Goal: Task Accomplishment & Management: Complete application form

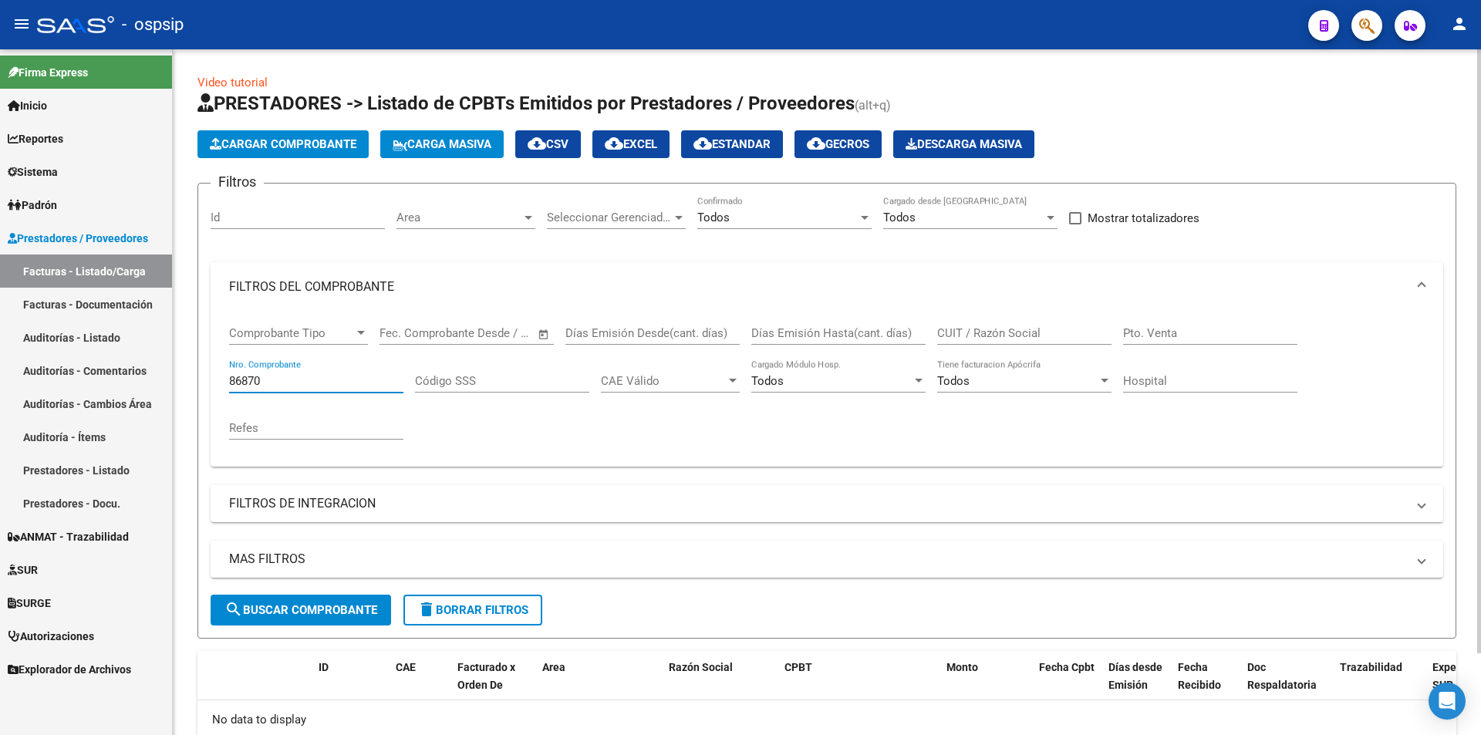
scroll to position [58, 0]
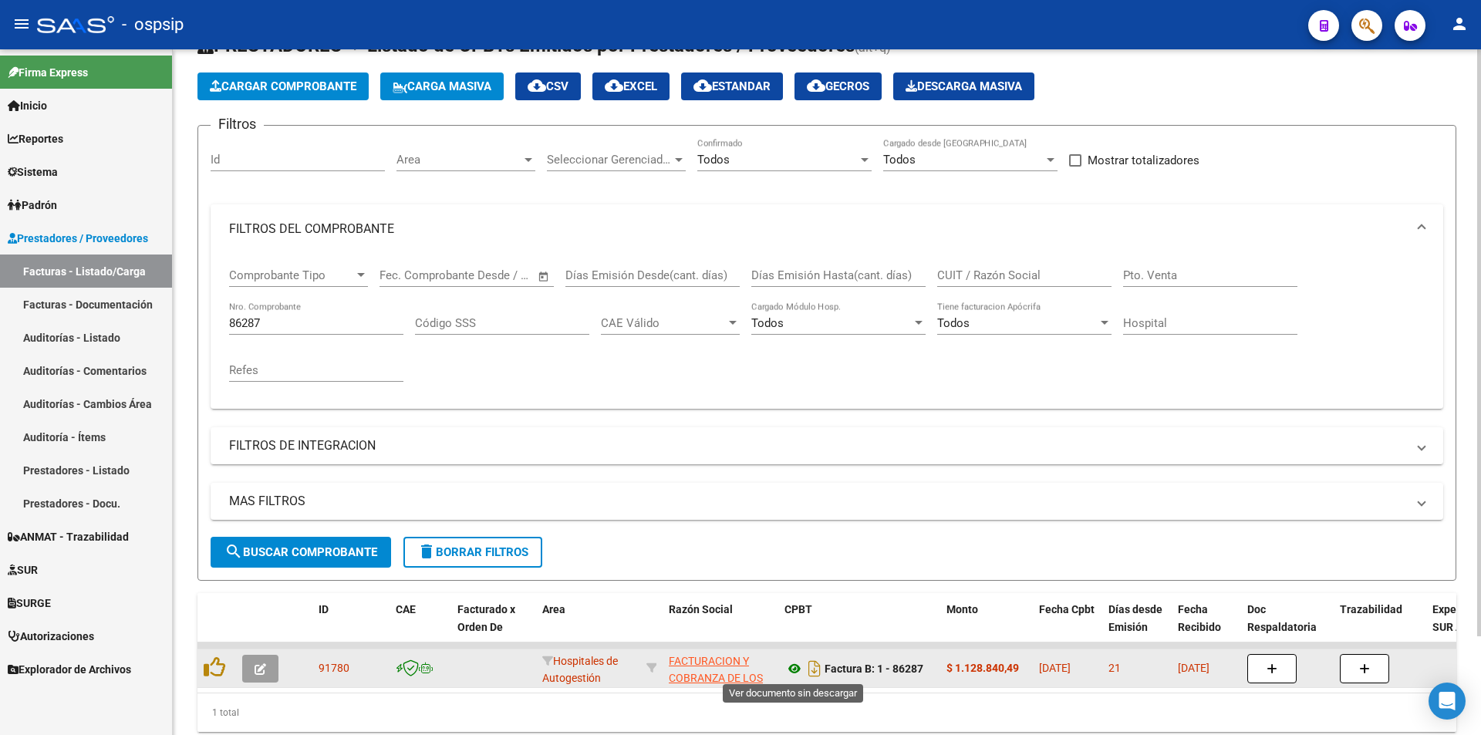
click at [793, 664] on icon at bounding box center [795, 669] width 20 height 19
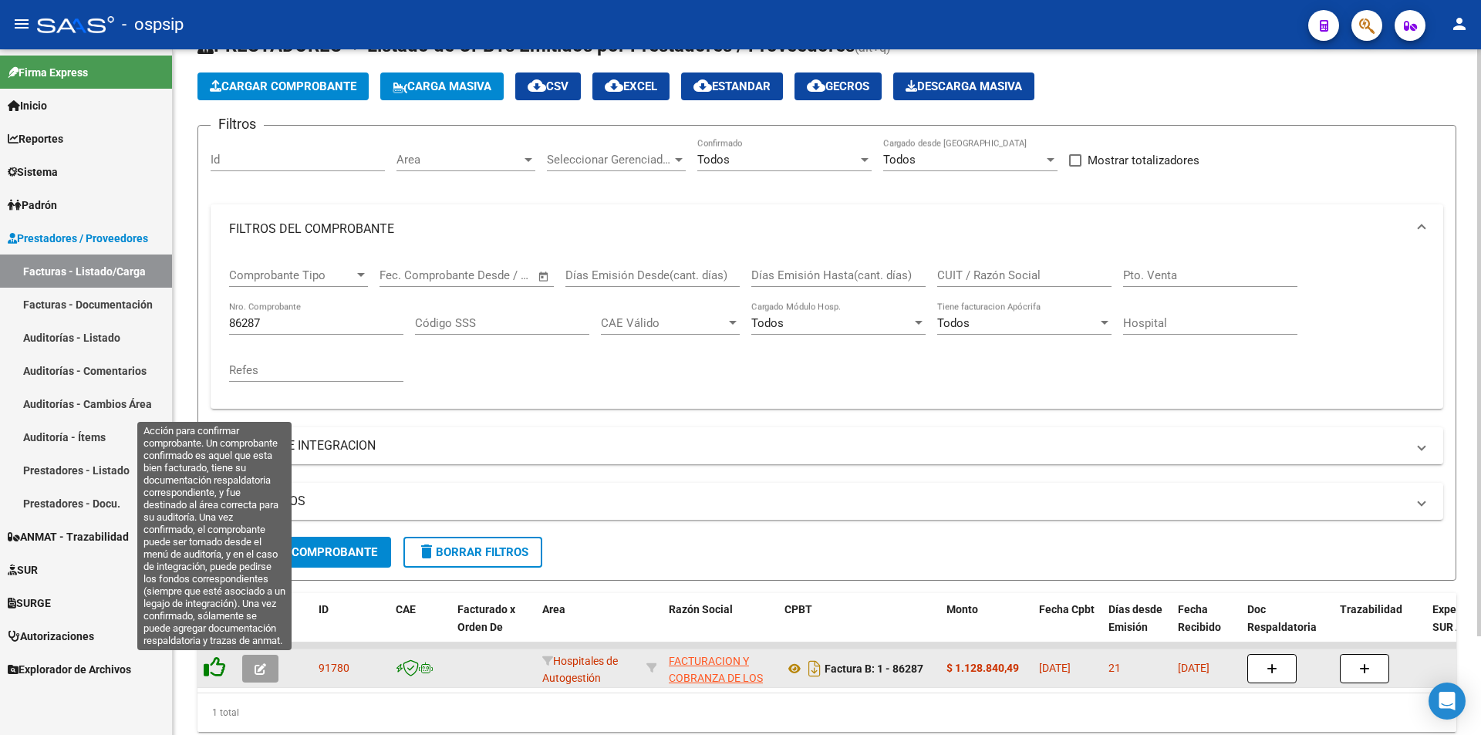
click at [218, 664] on icon at bounding box center [215, 668] width 22 height 22
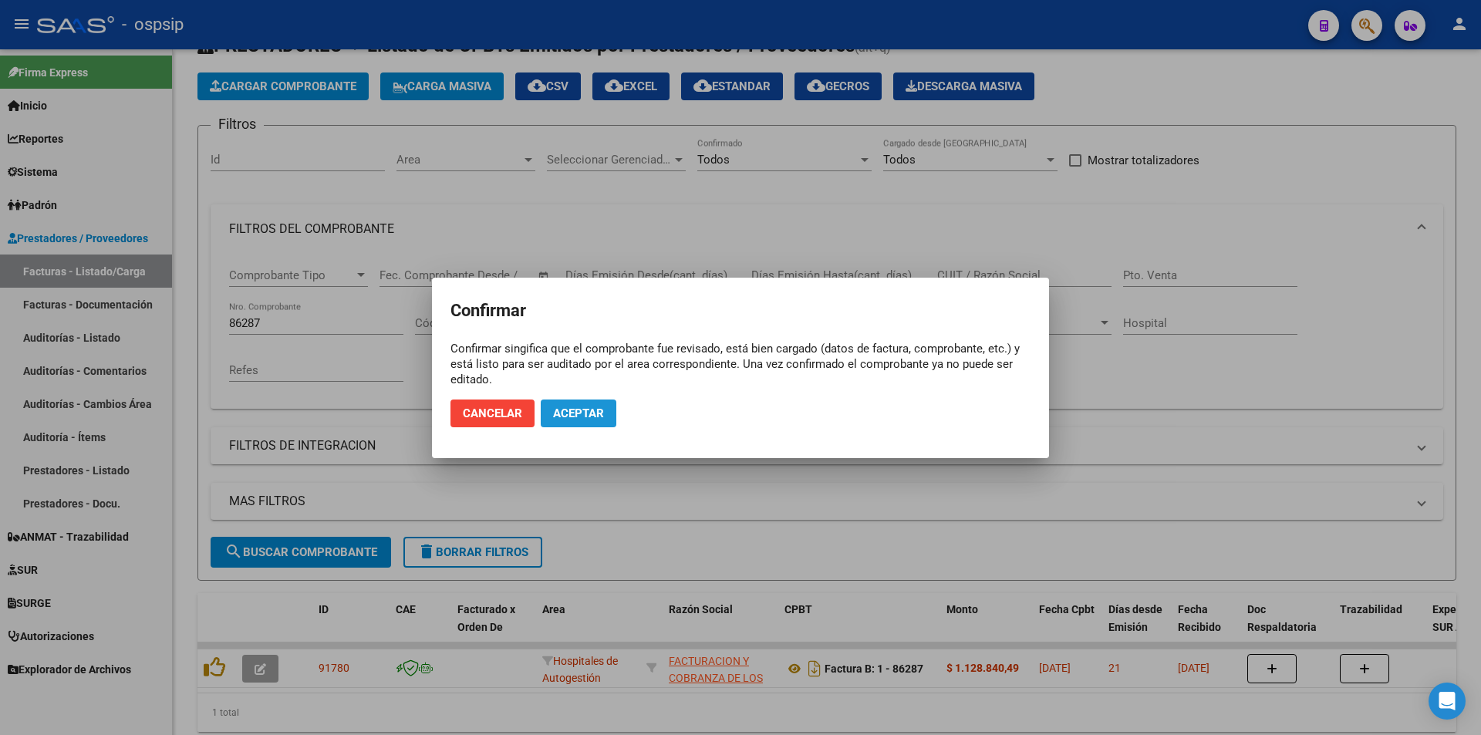
click at [572, 412] on span "Aceptar" at bounding box center [578, 414] width 51 height 14
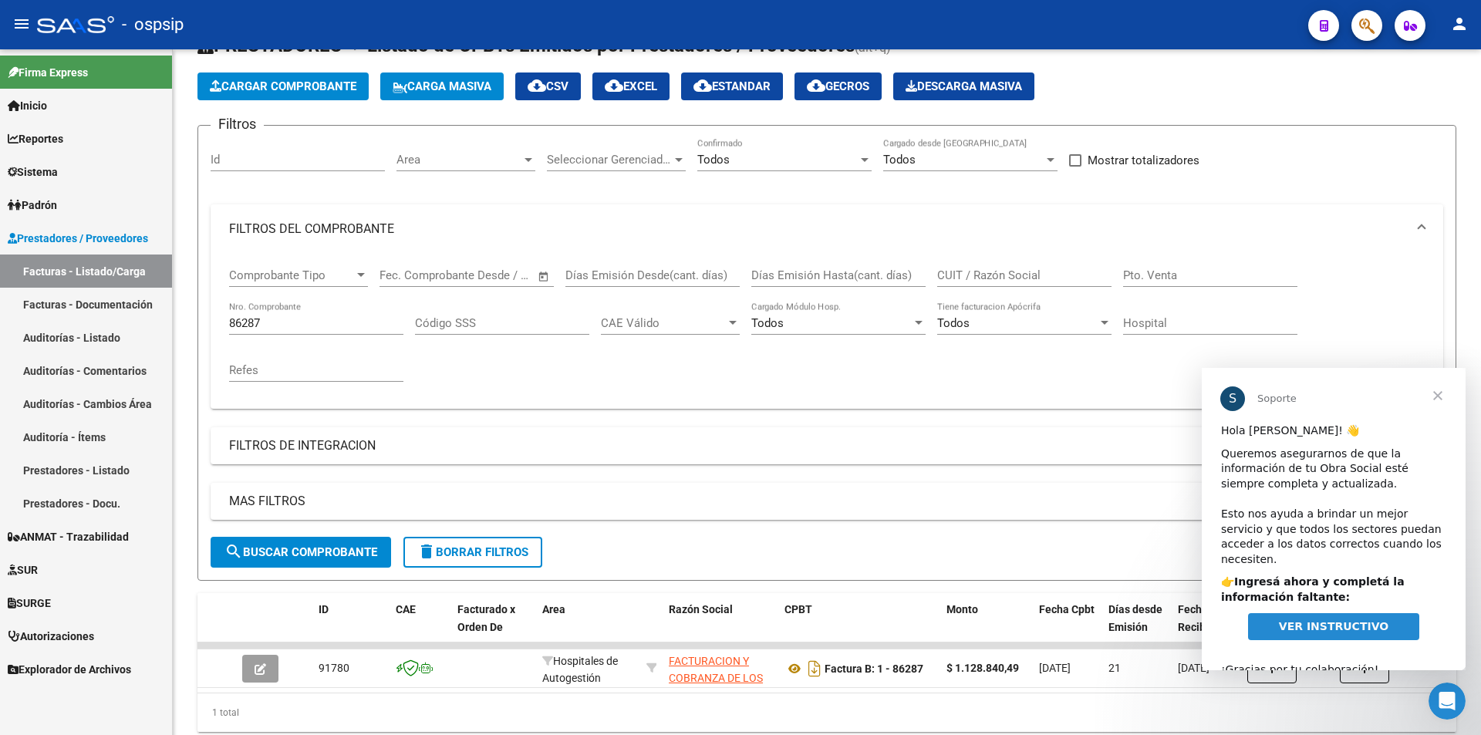
scroll to position [0, 0]
click at [301, 328] on input "86287" at bounding box center [316, 323] width 174 height 14
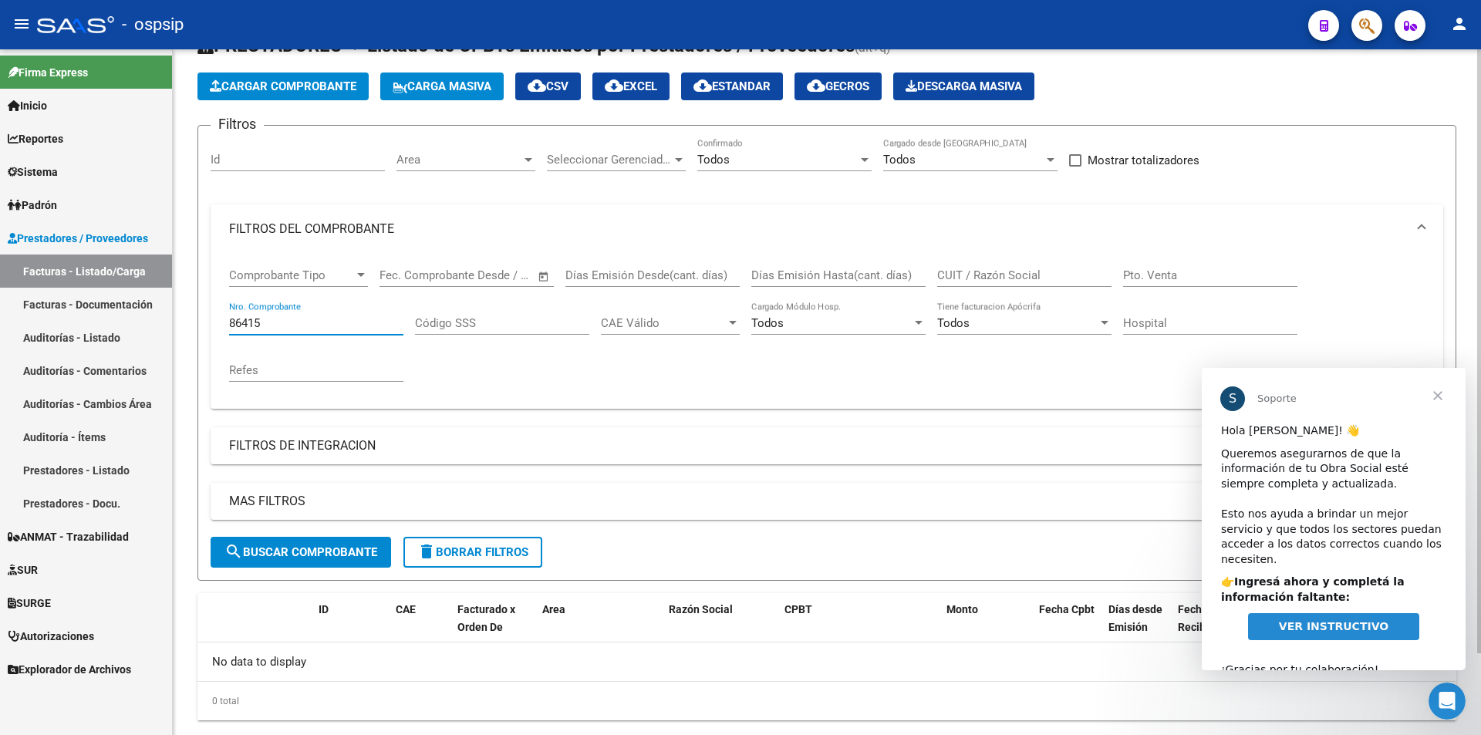
type input "86415"
click at [276, 94] on button "Cargar Comprobante" at bounding box center [282, 87] width 171 height 28
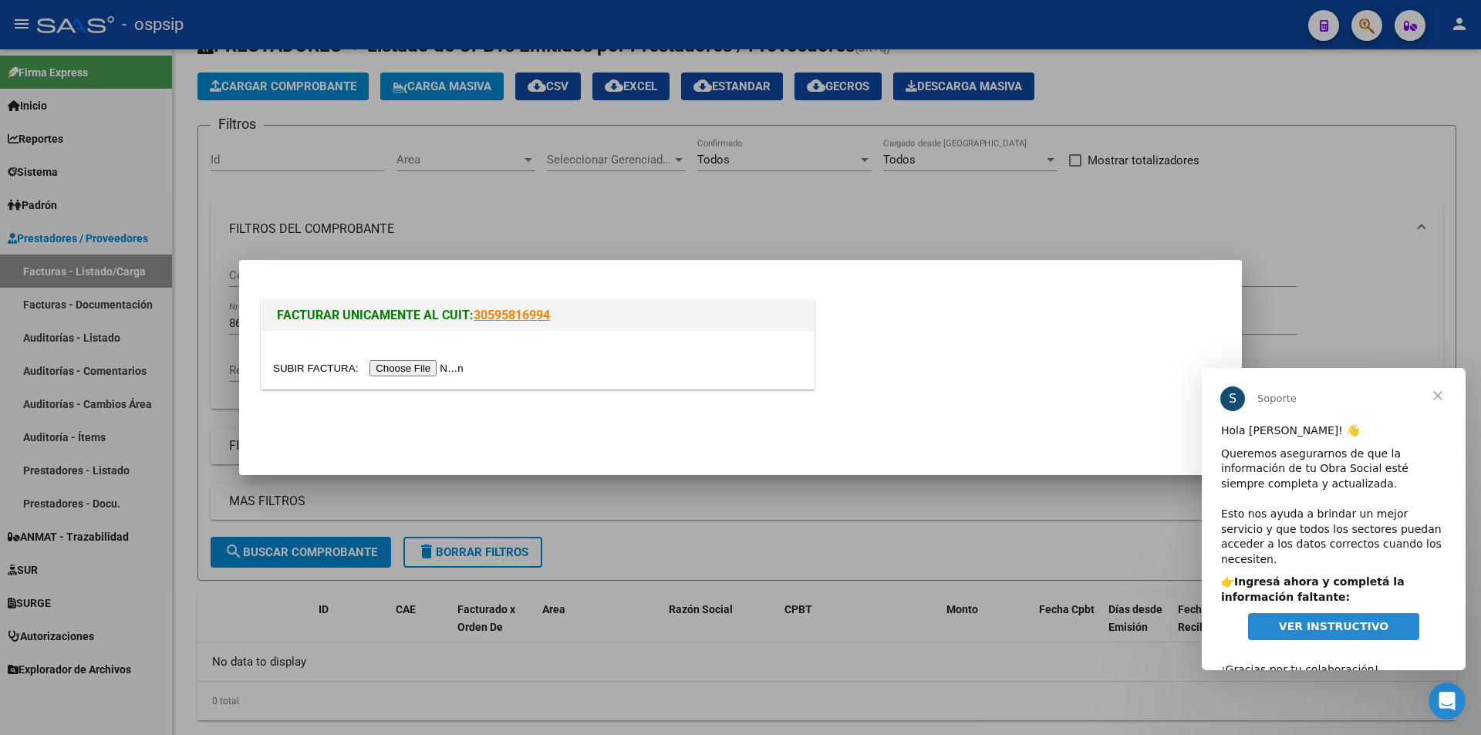
click at [1429, 383] on span "Cerrar" at bounding box center [1438, 396] width 56 height 56
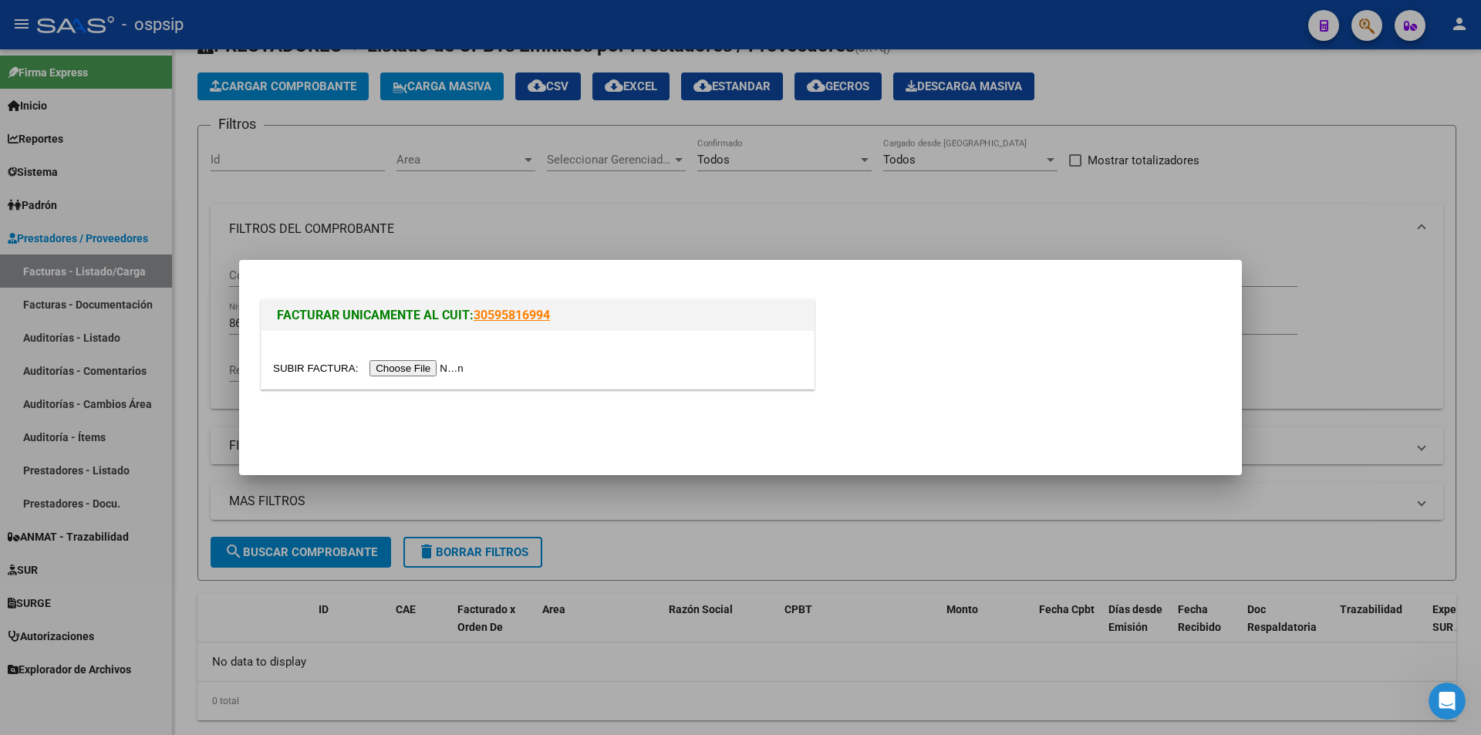
click at [387, 366] on input "file" at bounding box center [370, 368] width 195 height 16
click at [386, 376] on input "file" at bounding box center [370, 368] width 195 height 16
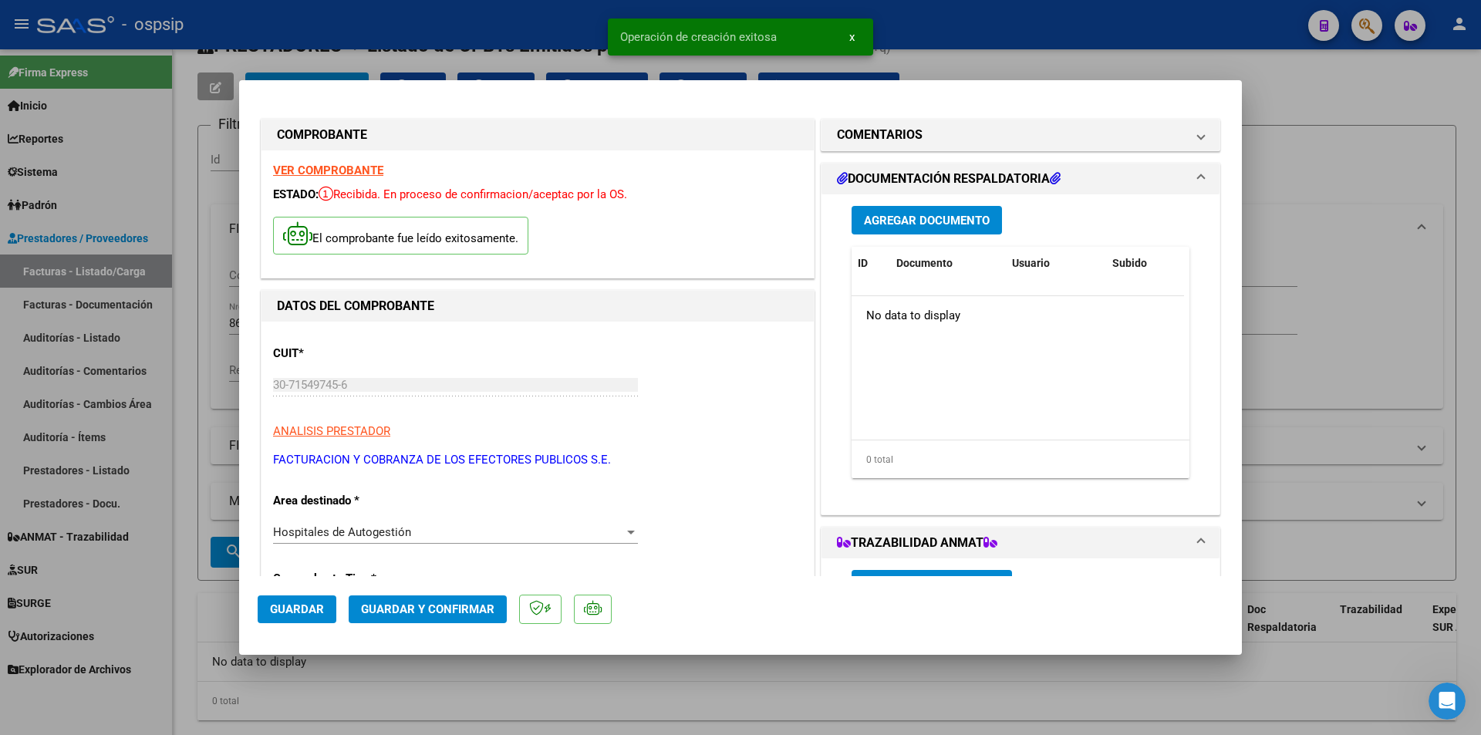
click at [275, 619] on button "Guardar" at bounding box center [297, 610] width 79 height 28
click at [1315, 269] on div at bounding box center [740, 367] width 1481 height 735
type input "$ 0,00"
